Goal: Complete application form: Complete application form

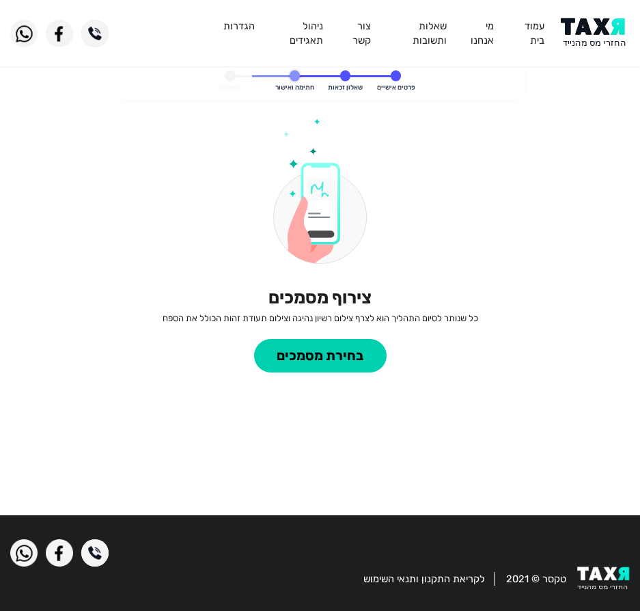
click at [348, 71] on span at bounding box center [345, 75] width 10 height 10
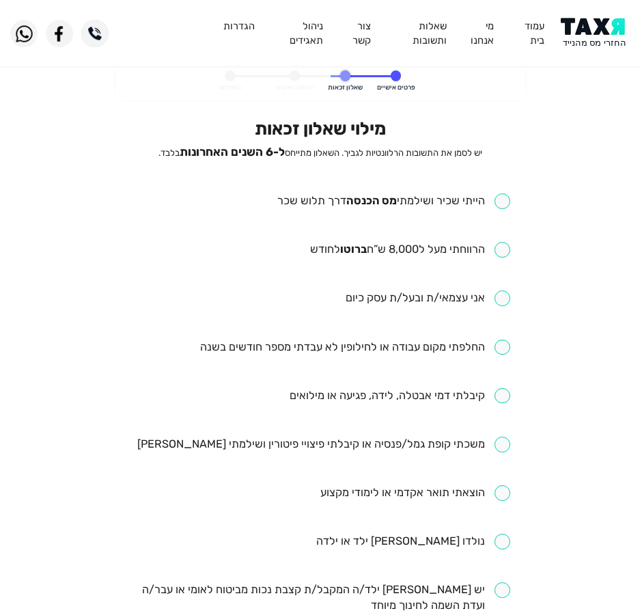
click at [595, 37] on img at bounding box center [595, 33] width 69 height 31
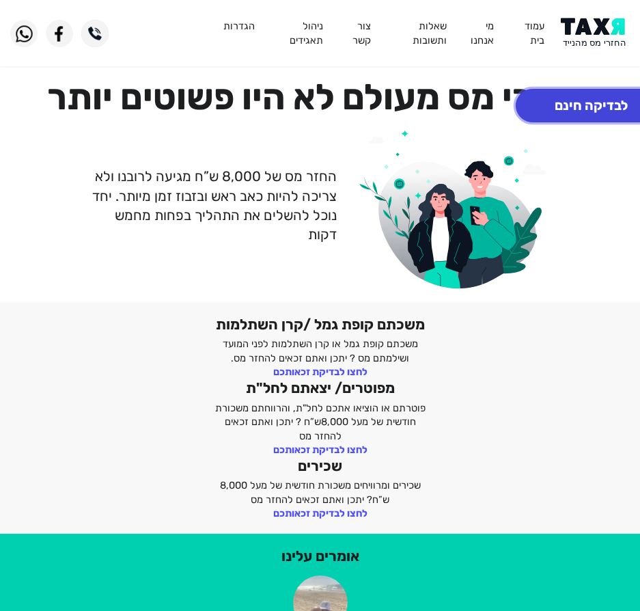
click at [579, 102] on button "לבדיקה חינם" at bounding box center [591, 105] width 151 height 33
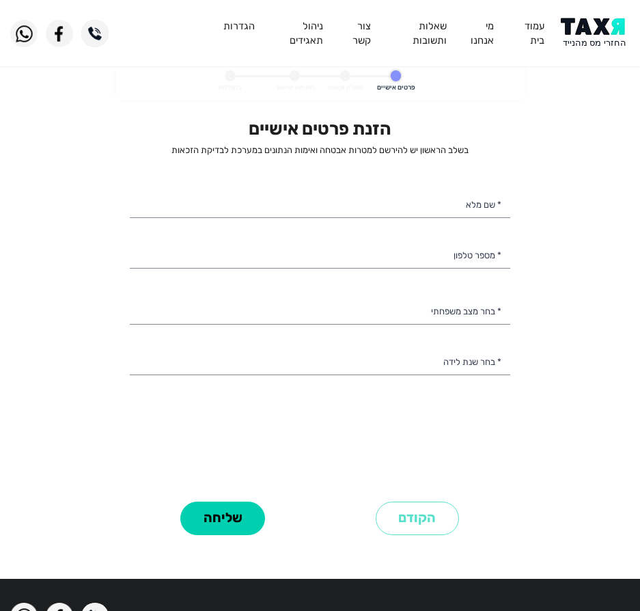
select select
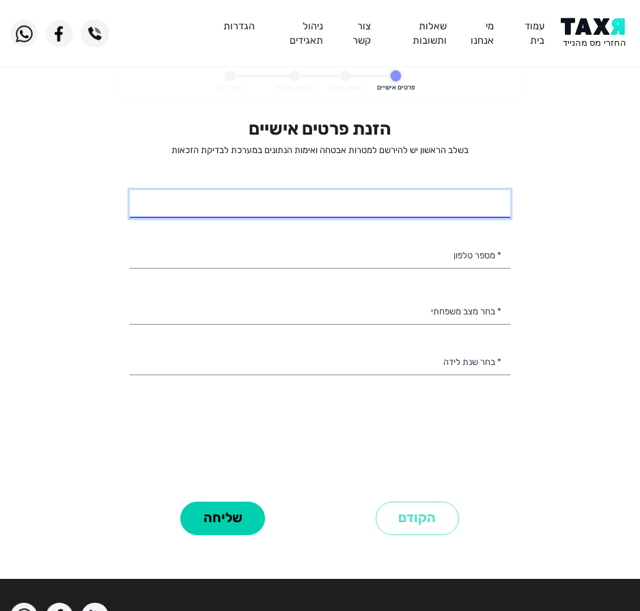
click at [343, 212] on input "* שם מלא" at bounding box center [320, 204] width 381 height 29
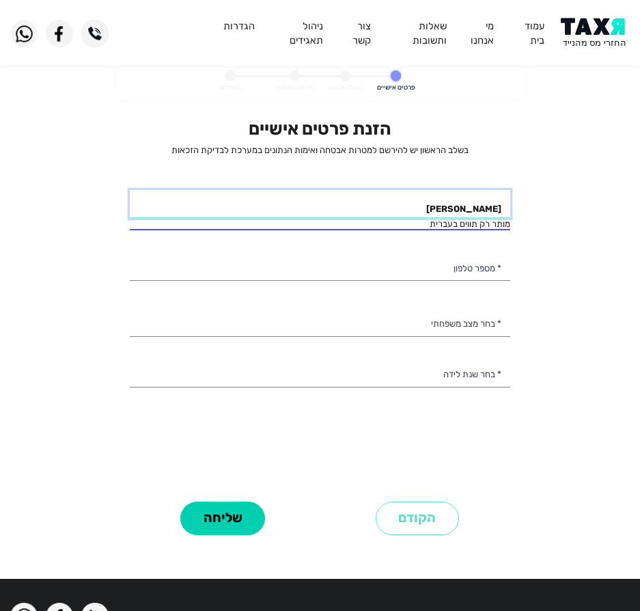
click at [470, 202] on input "[PERSON_NAME]" at bounding box center [320, 204] width 381 height 29
click at [467, 202] on input "[PERSON_NAME]" at bounding box center [320, 204] width 381 height 29
type input "[PERSON_NAME]"
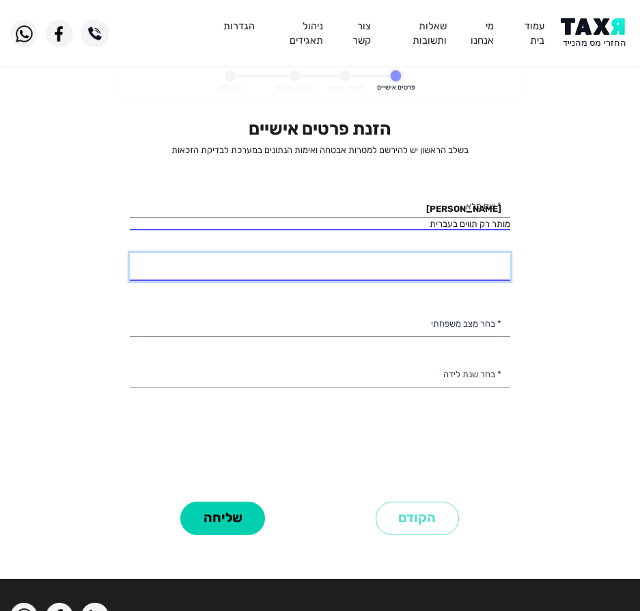
click at [424, 272] on div "הזנת פרטים אישיים בשלב הראשון יש להירשם למטרות אבטחה ואימות הנתונים במערכת לבדי…" at bounding box center [320, 307] width 381 height 379
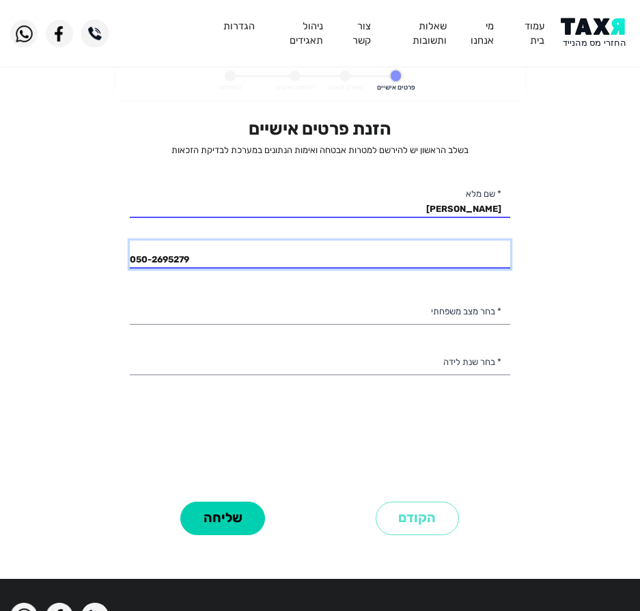
type input "050-2695279"
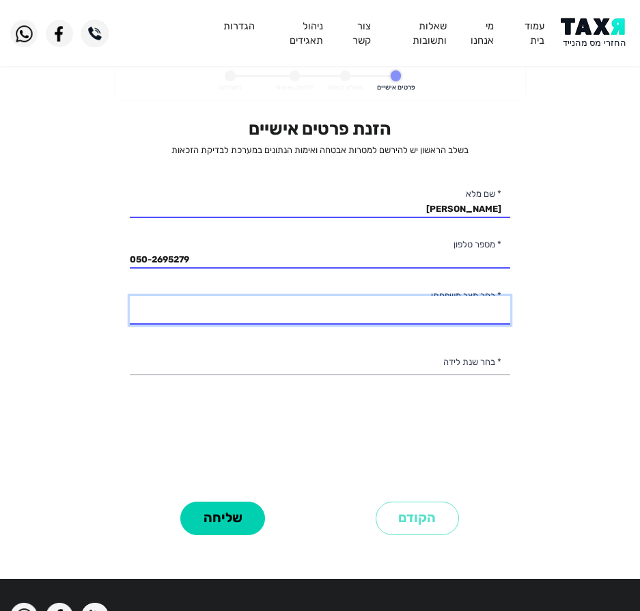
click at [456, 311] on select "רווק/ה נשוי/[PERSON_NAME]/ה אלמן/נה" at bounding box center [320, 310] width 381 height 29
select select "1: Single"
click at [130, 296] on select "רווק/ה נשוי/[PERSON_NAME]/ה אלמן/נה" at bounding box center [320, 310] width 381 height 29
click at [406, 320] on select "רווק/ה נשוי/[PERSON_NAME]/ה אלמן/נה" at bounding box center [320, 310] width 381 height 29
click at [412, 308] on select "רווק/ה נשוי/אה גרוש/ה אלמן/נה" at bounding box center [320, 310] width 381 height 29
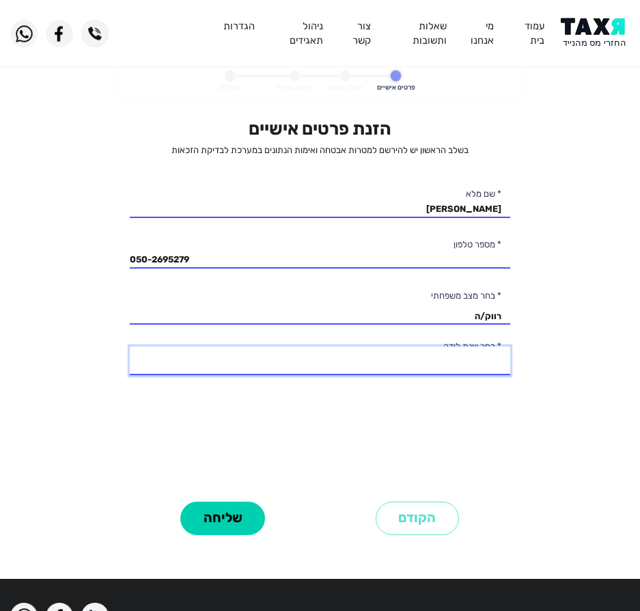
click at [431, 353] on select "2003 2002 2001 2000 1999 1998 1997 1996 1995 1994 1993 1992 1991 1990 1989 1988…" at bounding box center [320, 360] width 381 height 29
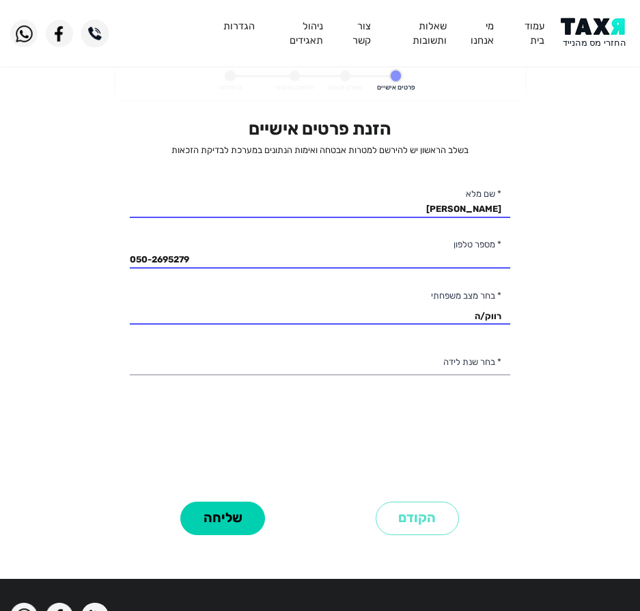
click at [249, 452] on div "הזנת פרטים אישיים בשלב הראשון יש להירשם למטרות אבטחה ואימות הנתונים במערכת לבדי…" at bounding box center [320, 307] width 381 height 379
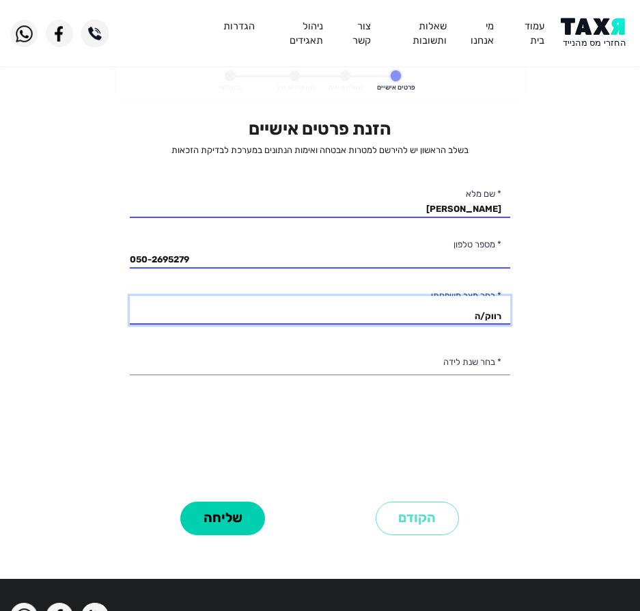
click at [392, 300] on select "רווק/ה נשוי/אה גרוש/ה אלמן/נה" at bounding box center [320, 310] width 381 height 29
click at [393, 313] on select "רווק/ה נשוי/אה גרוש/ה אלמן/נה" at bounding box center [320, 310] width 381 height 29
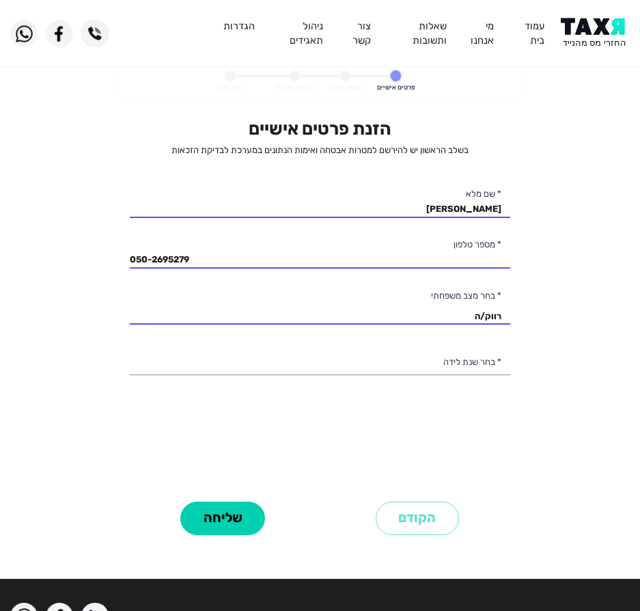
click at [390, 329] on div "הזנת פרטים אישיים בשלב הראשון יש להירשם למטרות אבטחה ואימות הנתונים במערכת לבדי…" at bounding box center [320, 307] width 381 height 379
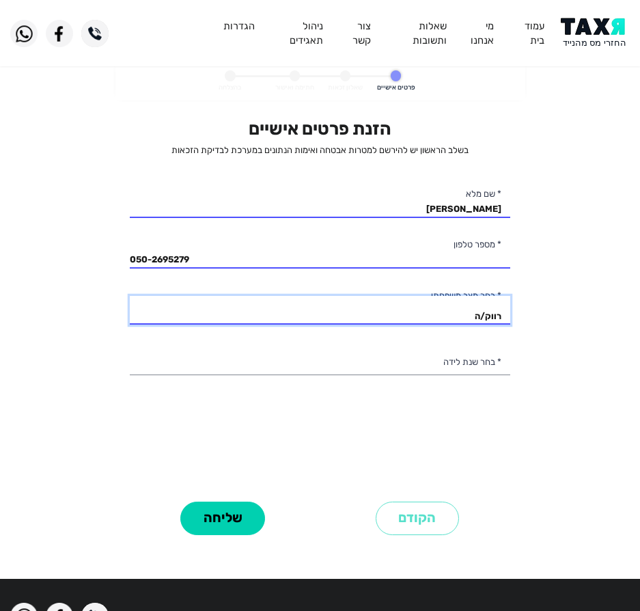
click at [398, 317] on select "רווק/ה נשוי/אה גרוש/ה אלמן/נה" at bounding box center [320, 310] width 381 height 29
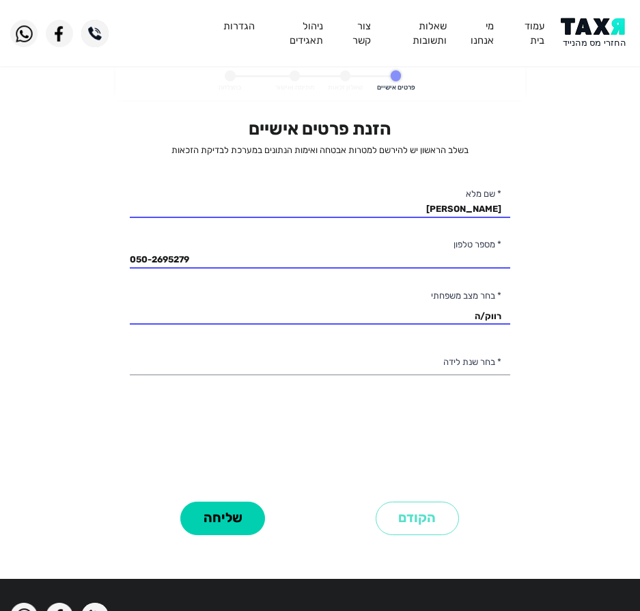
click at [295, 464] on div "הזנת פרטים אישיים בשלב הראשון יש להירשם למטרות אבטחה ואימות הנתונים במערכת לבדי…" at bounding box center [320, 307] width 381 height 379
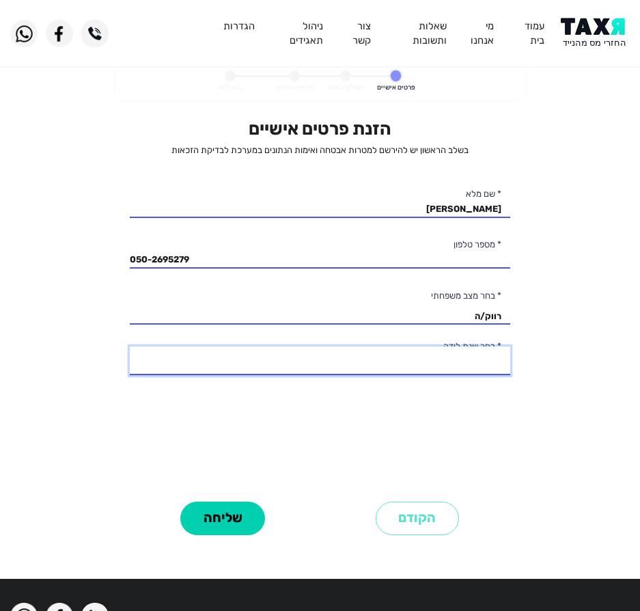
click at [377, 349] on select "2003 2002 2001 2000 1999 1998 1997 1996 1995 1994 1993 1992 1991 1990 1989 1988…" at bounding box center [320, 360] width 381 height 29
select select "6: 1998"
click at [130, 346] on select "2003 2002 2001 2000 1999 1998 1997 1996 1995 1994 1993 1992 1991 1990 1989 1988…" at bounding box center [320, 360] width 381 height 29
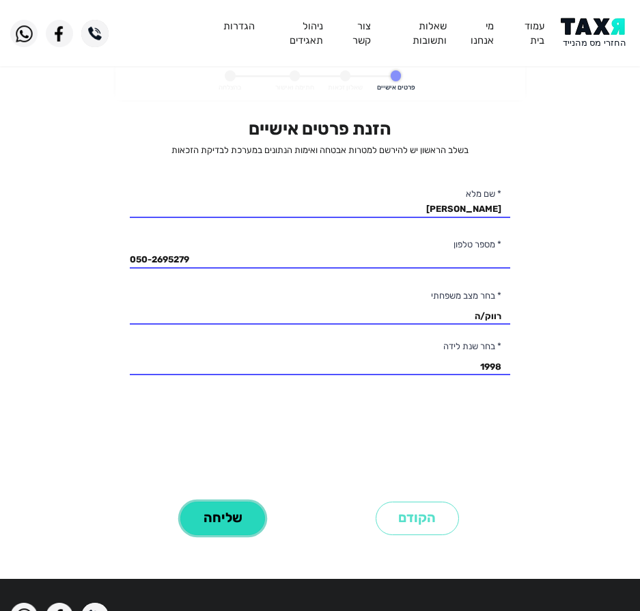
click at [218, 523] on button "שליחה" at bounding box center [222, 518] width 85 height 33
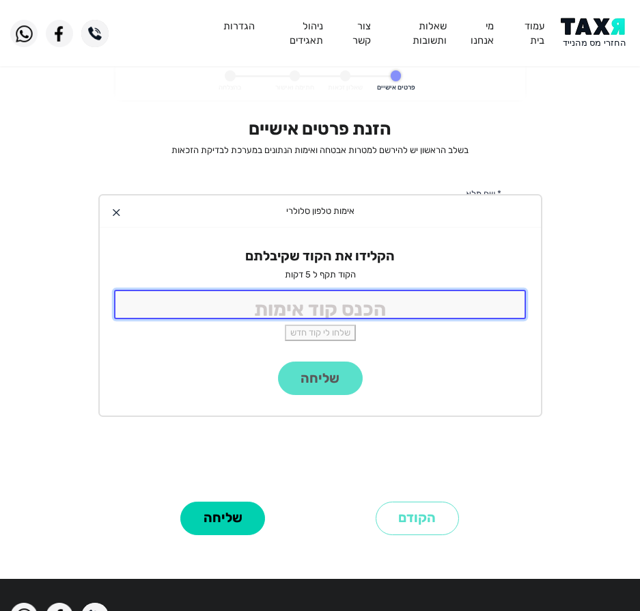
click at [369, 315] on input "tel" at bounding box center [320, 304] width 413 height 29
type input "9988"
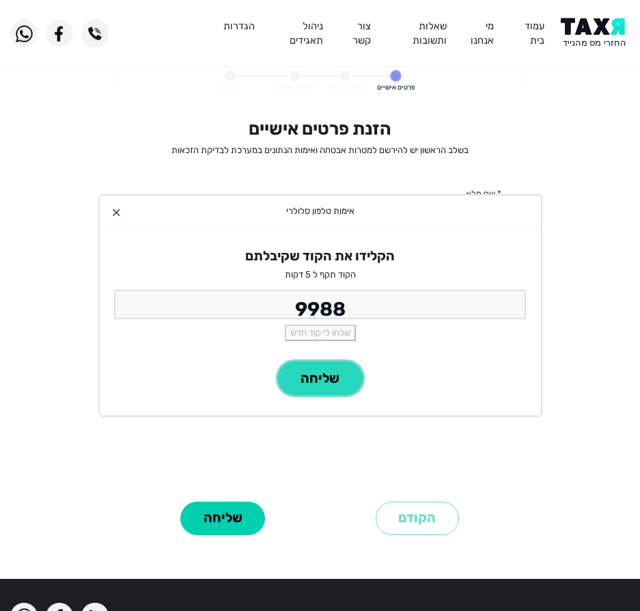
click at [302, 383] on button "שליחה" at bounding box center [320, 377] width 85 height 33
